Goal: Task Accomplishment & Management: Use online tool/utility

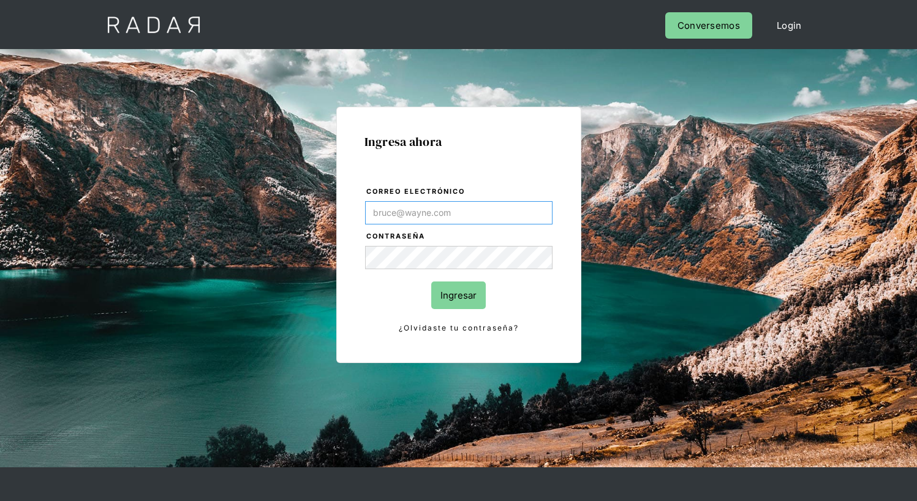
type input "[EMAIL_ADDRESS][PERSON_NAME][DOMAIN_NAME]"
click at [458, 295] on input "Ingresar" at bounding box center [458, 295] width 55 height 28
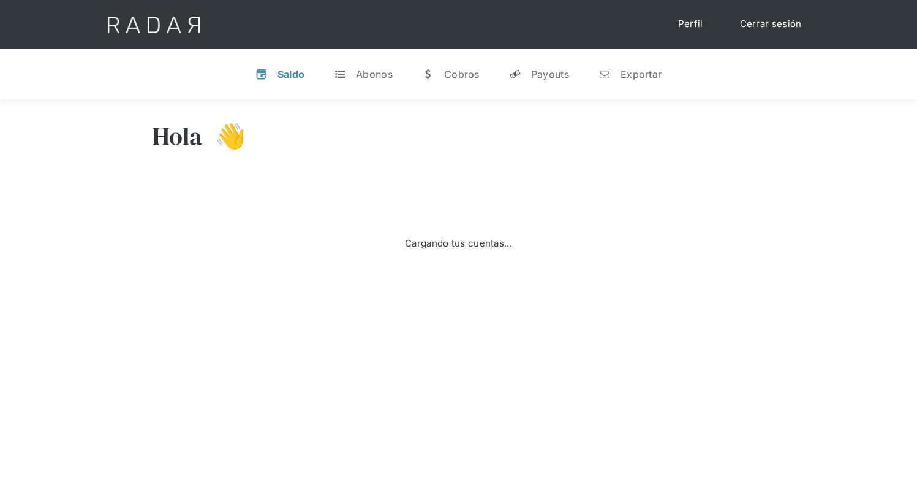
select select "8"
click at [630, 74] on div "Exportar" at bounding box center [641, 74] width 41 height 12
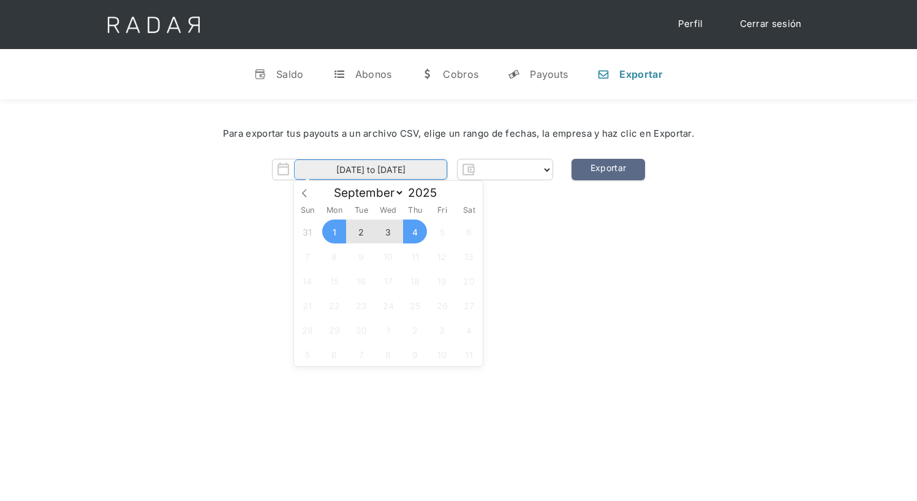
click at [371, 170] on input "[DATE] to [DATE]" at bounding box center [370, 169] width 153 height 20
click at [388, 232] on span "3" at bounding box center [388, 231] width 24 height 24
type input "[DATE]"
select select "prontopaga"
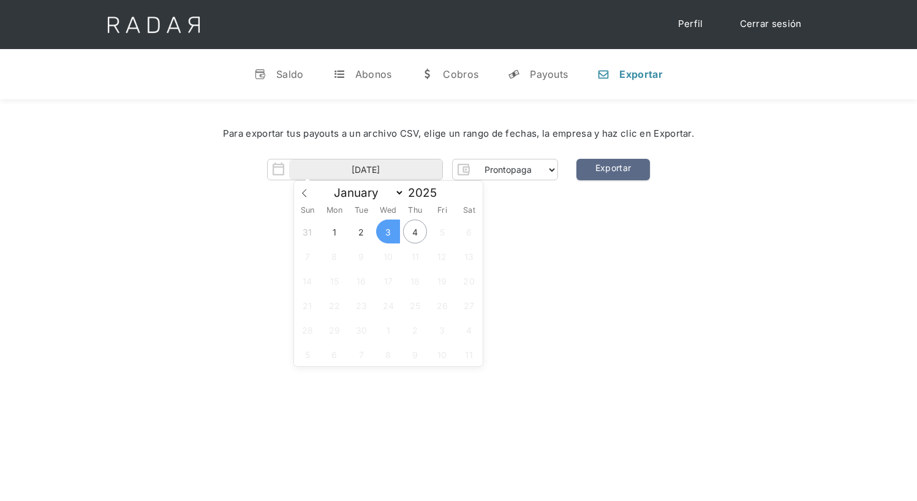
click at [388, 232] on span "3" at bounding box center [388, 231] width 24 height 24
click at [613, 170] on link "Exportar" at bounding box center [613, 169] width 74 height 21
